Goal: Check status: Check status

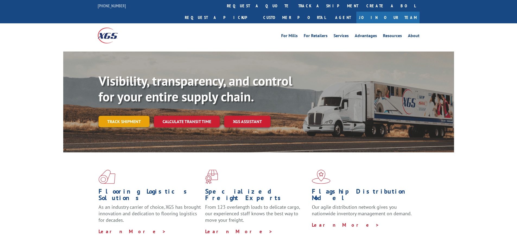
click at [114, 116] on link "Track shipment" at bounding box center [124, 121] width 51 height 11
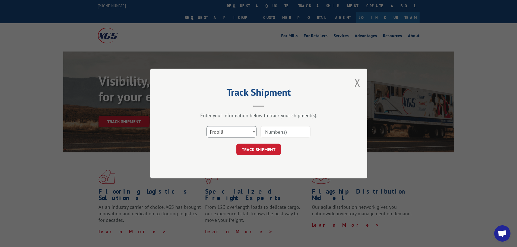
click at [219, 133] on select "Select category... Probill BOL PO" at bounding box center [232, 131] width 50 height 11
select select "bol"
click at [207, 126] on select "Select category... Probill BOL PO" at bounding box center [232, 131] width 50 height 11
click at [272, 131] on input at bounding box center [286, 131] width 50 height 11
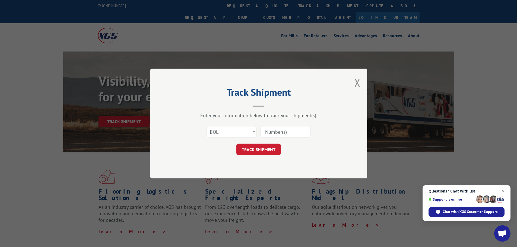
paste input "5157811"
type input "5157811"
click at [260, 151] on button "TRACK SHIPMENT" at bounding box center [258, 149] width 45 height 11
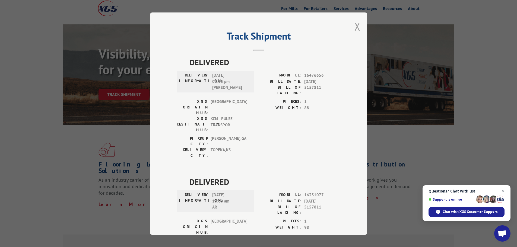
click at [357, 22] on button "Close modal" at bounding box center [358, 26] width 6 height 14
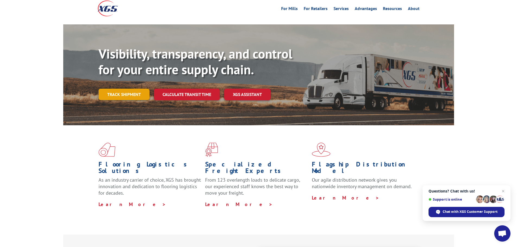
click at [121, 89] on link "Track shipment" at bounding box center [124, 94] width 51 height 11
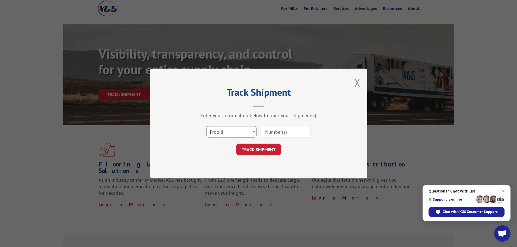
click at [249, 129] on select "Select category... Probill BOL PO" at bounding box center [232, 131] width 50 height 11
select select "bol"
click at [207, 126] on select "Select category... Probill BOL PO" at bounding box center [232, 131] width 50 height 11
click at [275, 130] on input at bounding box center [286, 131] width 50 height 11
paste input "6014303"
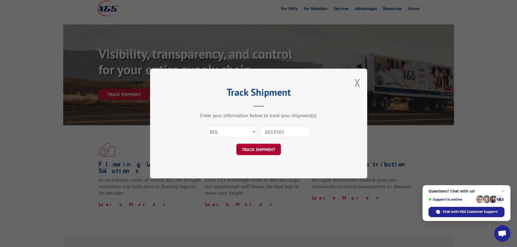
type input "6014303"
click at [264, 151] on button "TRACK SHIPMENT" at bounding box center [258, 149] width 45 height 11
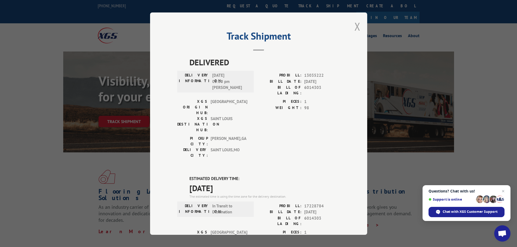
click at [355, 24] on button "Close modal" at bounding box center [358, 26] width 6 height 14
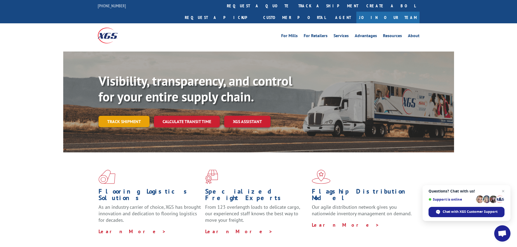
click at [133, 116] on link "Track shipment" at bounding box center [124, 121] width 51 height 11
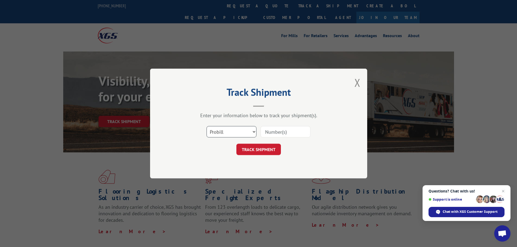
click at [229, 132] on select "Select category... Probill BOL PO" at bounding box center [232, 131] width 50 height 11
select select "bol"
click at [207, 126] on select "Select category... Probill BOL PO" at bounding box center [232, 131] width 50 height 11
click at [263, 132] on input at bounding box center [286, 131] width 50 height 11
paste input "438391"
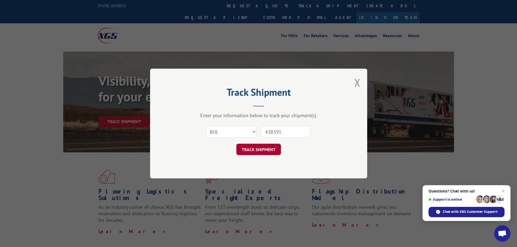
type input "438391"
click at [271, 148] on button "TRACK SHIPMENT" at bounding box center [258, 149] width 45 height 11
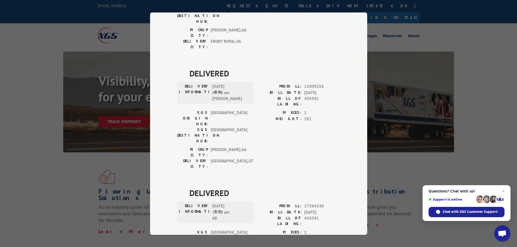
scroll to position [109, 0]
